Goal: Task Accomplishment & Management: Use online tool/utility

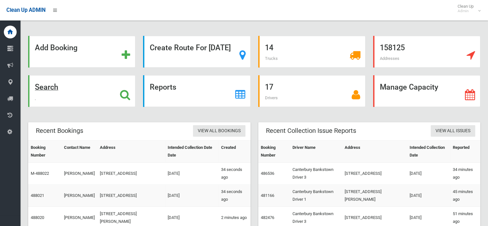
click at [58, 85] on strong "Search" at bounding box center [46, 87] width 23 height 9
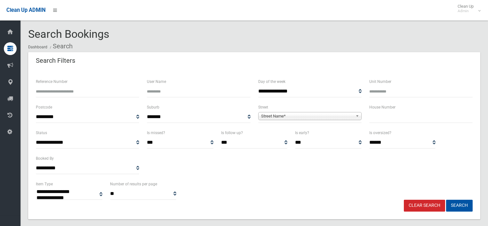
select select
click at [381, 122] on input "text" at bounding box center [420, 117] width 103 height 12
type input "**"
click at [275, 114] on span "Street Name*" at bounding box center [307, 116] width 92 height 8
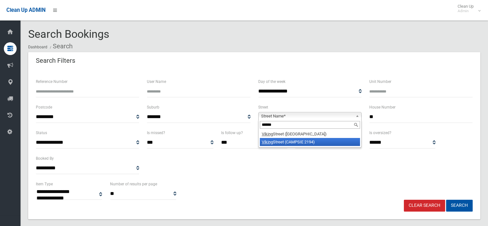
type input "******"
click at [287, 141] on li "Viking Street (CAMPSIE 2194)" at bounding box center [310, 142] width 100 height 8
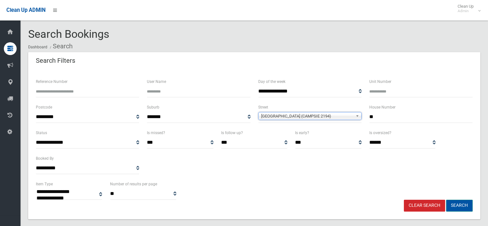
click at [451, 200] on button "Search" at bounding box center [459, 206] width 27 height 12
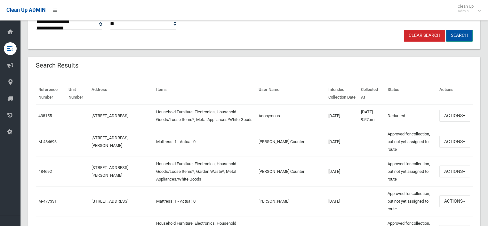
scroll to position [160, 0]
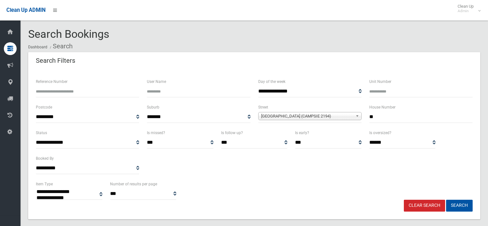
select select
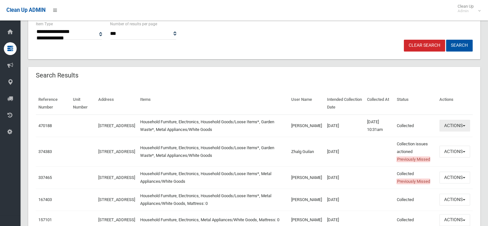
click at [443, 128] on button "Actions" at bounding box center [455, 126] width 31 height 12
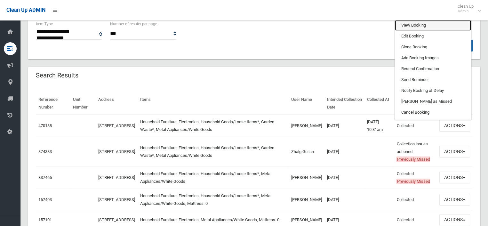
click at [419, 23] on link "View Booking" at bounding box center [433, 25] width 76 height 11
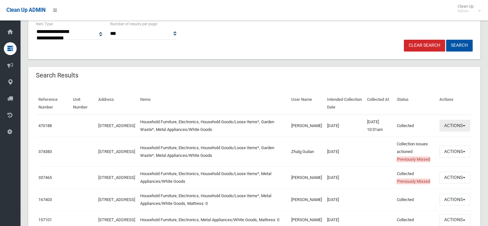
click at [449, 126] on button "Actions" at bounding box center [455, 126] width 31 height 12
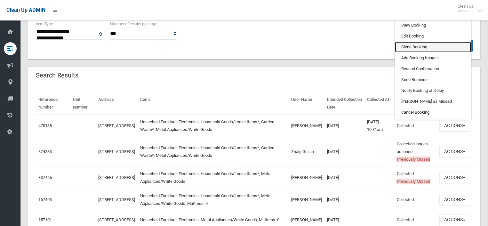
click at [417, 50] on link "Clone Booking" at bounding box center [433, 47] width 76 height 11
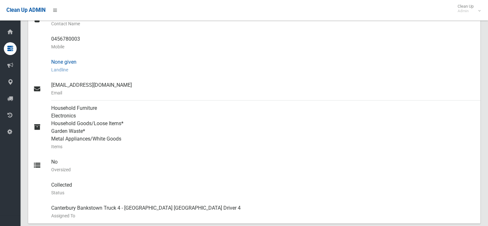
scroll to position [224, 0]
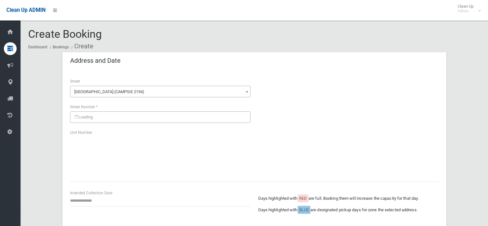
scroll to position [96, 0]
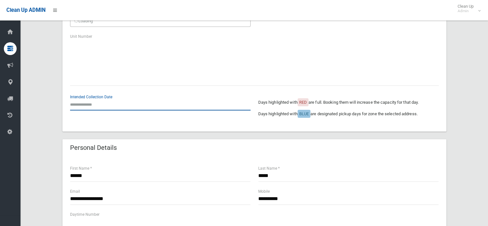
click at [96, 106] on input "text" at bounding box center [160, 105] width 181 height 12
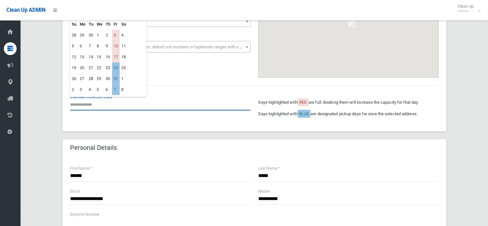
scroll to position [64, 0]
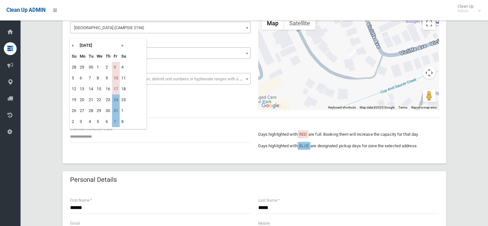
click at [123, 45] on th "»" at bounding box center [124, 45] width 8 height 11
click at [123, 44] on th "»" at bounding box center [124, 45] width 8 height 11
